Goal: Transaction & Acquisition: Book appointment/travel/reservation

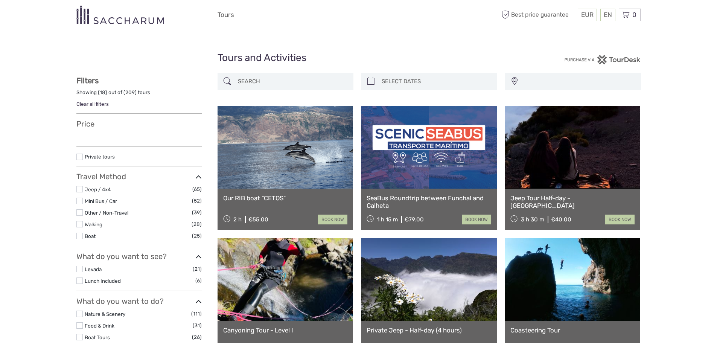
select select
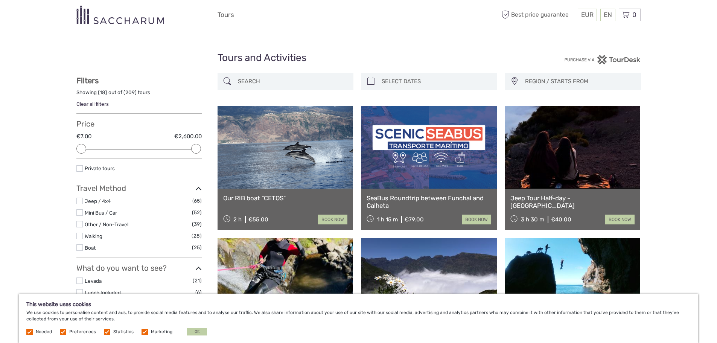
click at [237, 76] on input "search" at bounding box center [292, 81] width 115 height 13
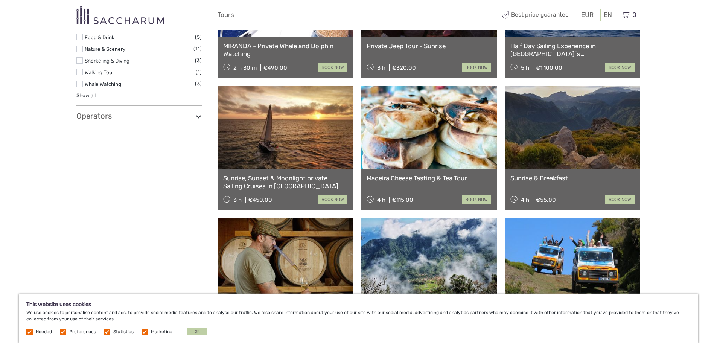
scroll to position [500, 0]
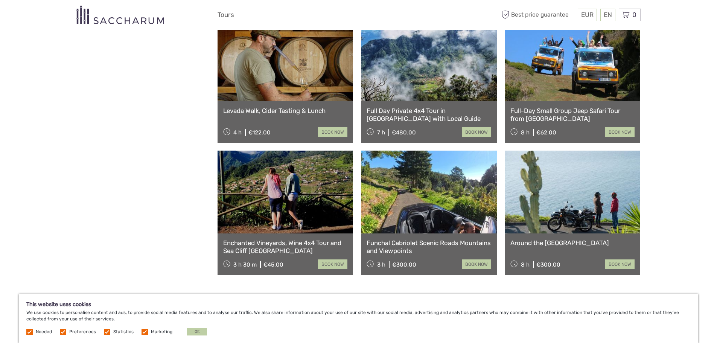
drag, startPoint x: 720, startPoint y: 282, endPoint x: 147, endPoint y: 229, distance: 575.2
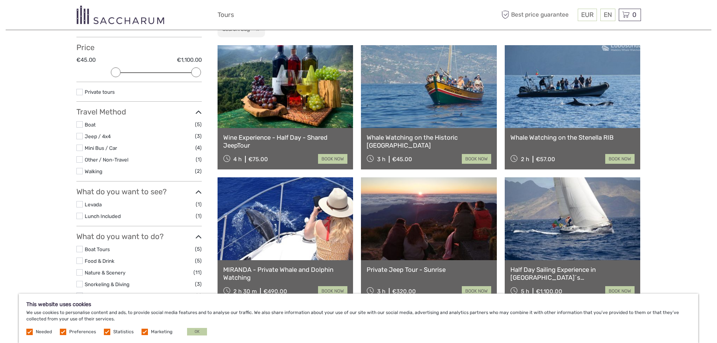
scroll to position [0, 0]
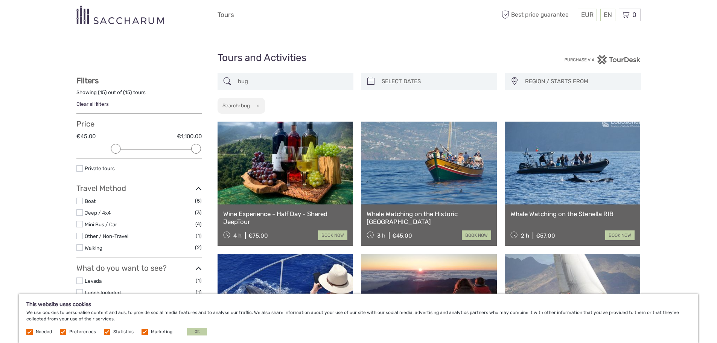
click at [268, 85] on input "bug" at bounding box center [292, 81] width 115 height 13
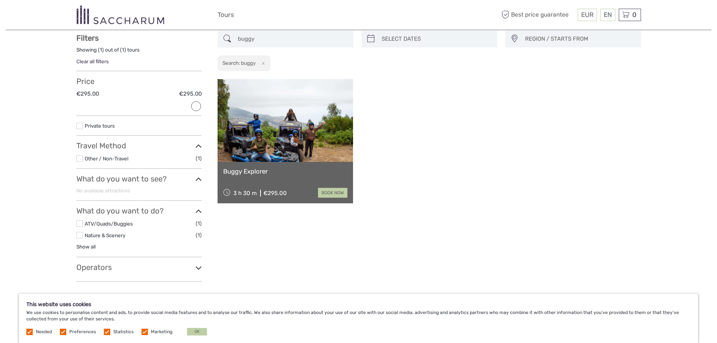
scroll to position [43, 0]
type input "buggy"
click at [302, 146] on link at bounding box center [286, 120] width 136 height 83
